Goal: Transaction & Acquisition: Obtain resource

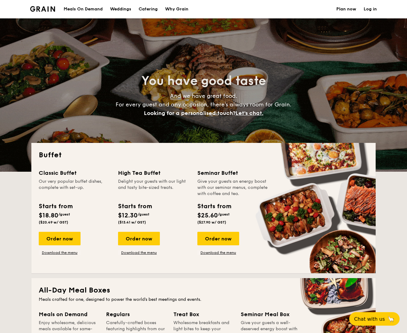
select select
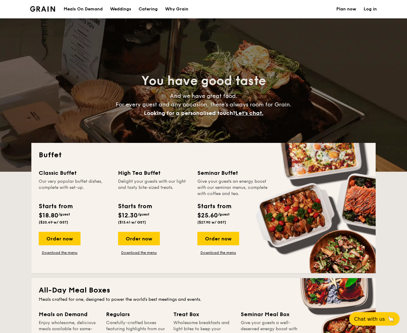
scroll to position [3, 0]
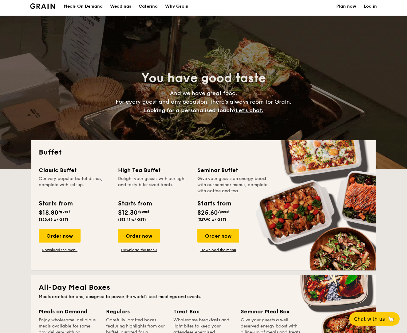
click at [147, 10] on h1 "Catering" at bounding box center [147, 6] width 19 height 18
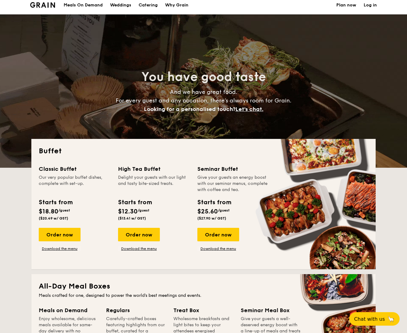
scroll to position [4, 0]
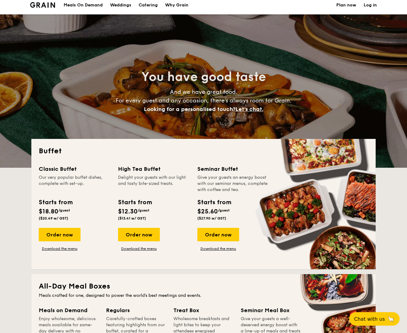
click at [149, 6] on h1 "Catering" at bounding box center [147, 5] width 19 height 18
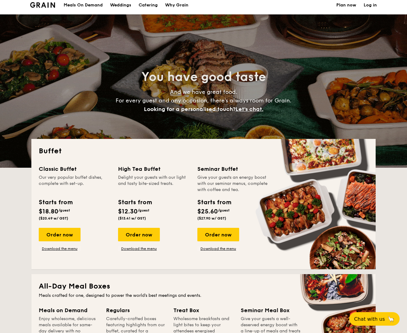
click at [149, 7] on h1 "Catering" at bounding box center [147, 5] width 19 height 18
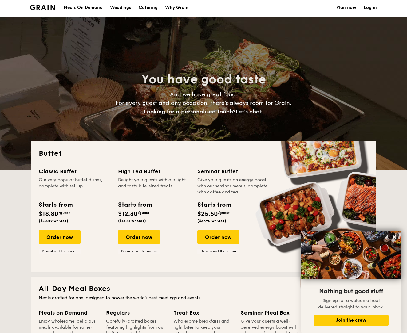
scroll to position [1, 0]
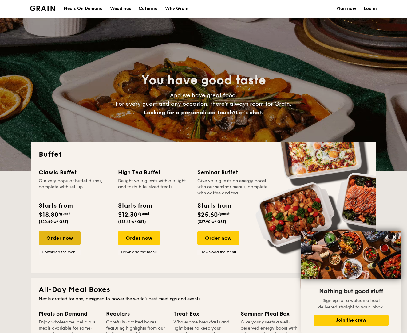
click at [57, 241] on div "Order now" at bounding box center [60, 239] width 42 height 14
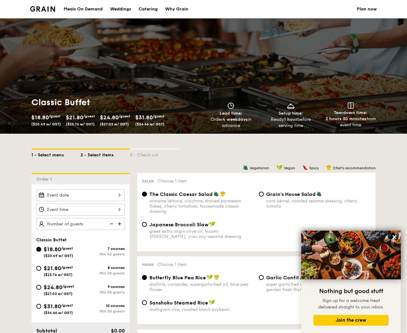
click at [53, 154] on div "1 - Select menu" at bounding box center [55, 154] width 49 height 9
select select
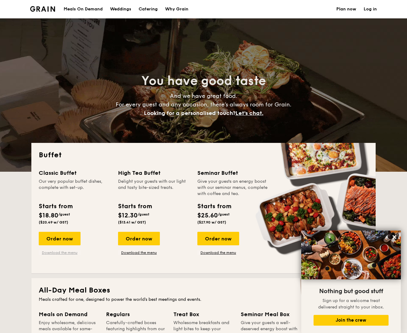
click at [60, 253] on link "Download the menu" at bounding box center [60, 253] width 42 height 5
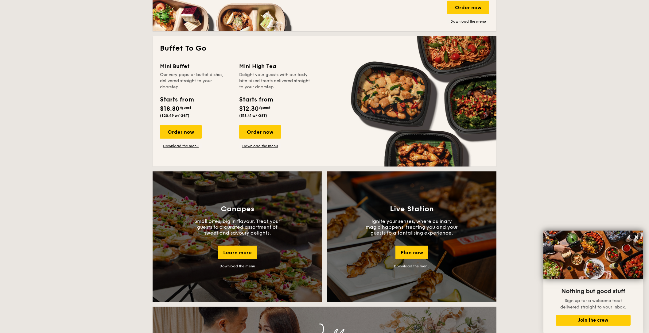
scroll to position [377, 0]
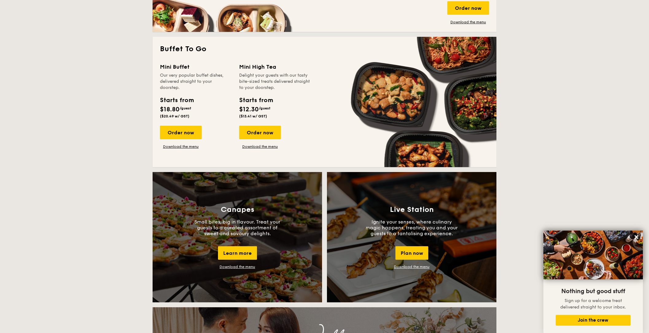
click at [186, 150] on div "Mini Buffet Our very popular buffet dishes, delivered straight to your doorstep…" at bounding box center [324, 111] width 329 height 97
click at [188, 148] on link "Download the menu" at bounding box center [181, 146] width 42 height 5
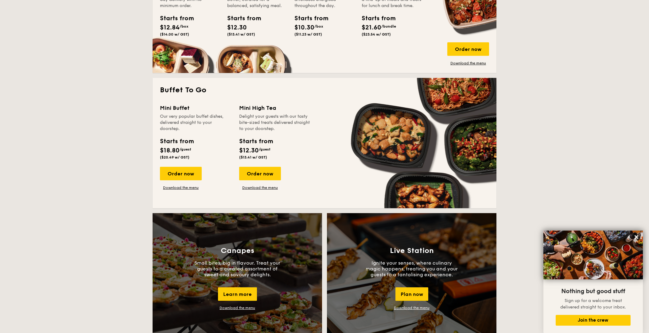
scroll to position [335, 0]
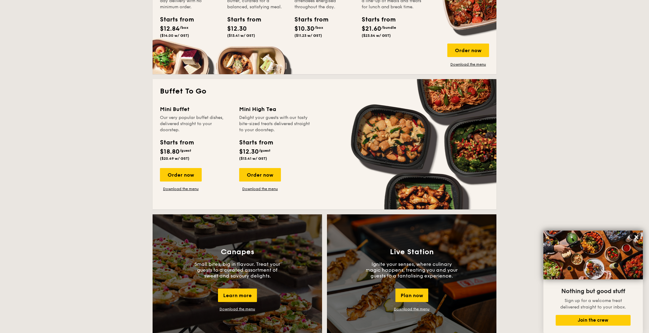
drag, startPoint x: 259, startPoint y: 188, endPoint x: 258, endPoint y: 183, distance: 4.9
click at [259, 187] on link "Download the menu" at bounding box center [260, 189] width 42 height 5
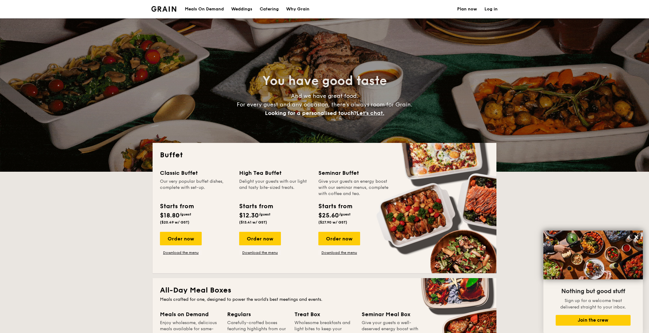
scroll to position [0, 0]
